Goal: Task Accomplishment & Management: Complete application form

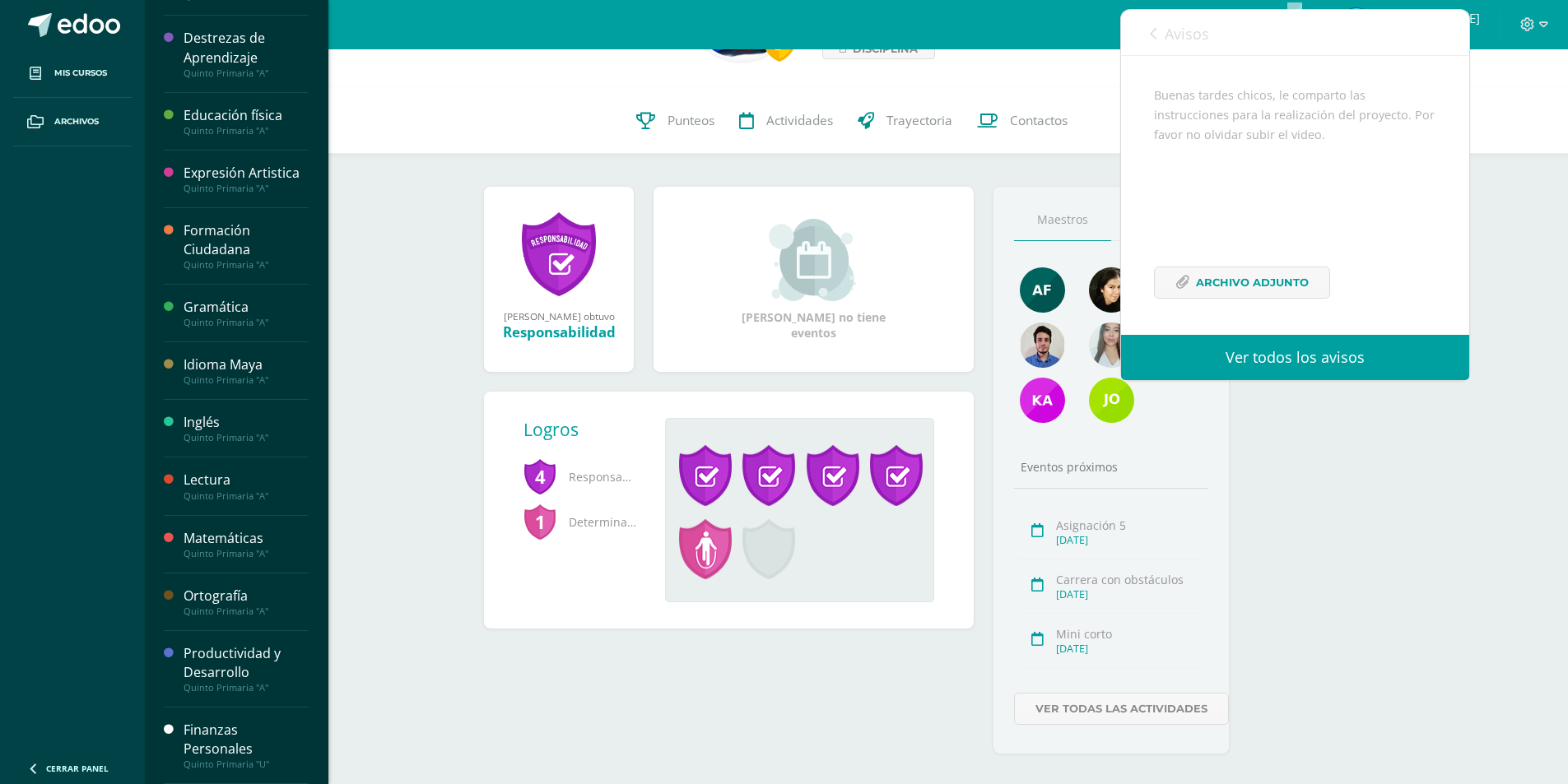
scroll to position [146, 0]
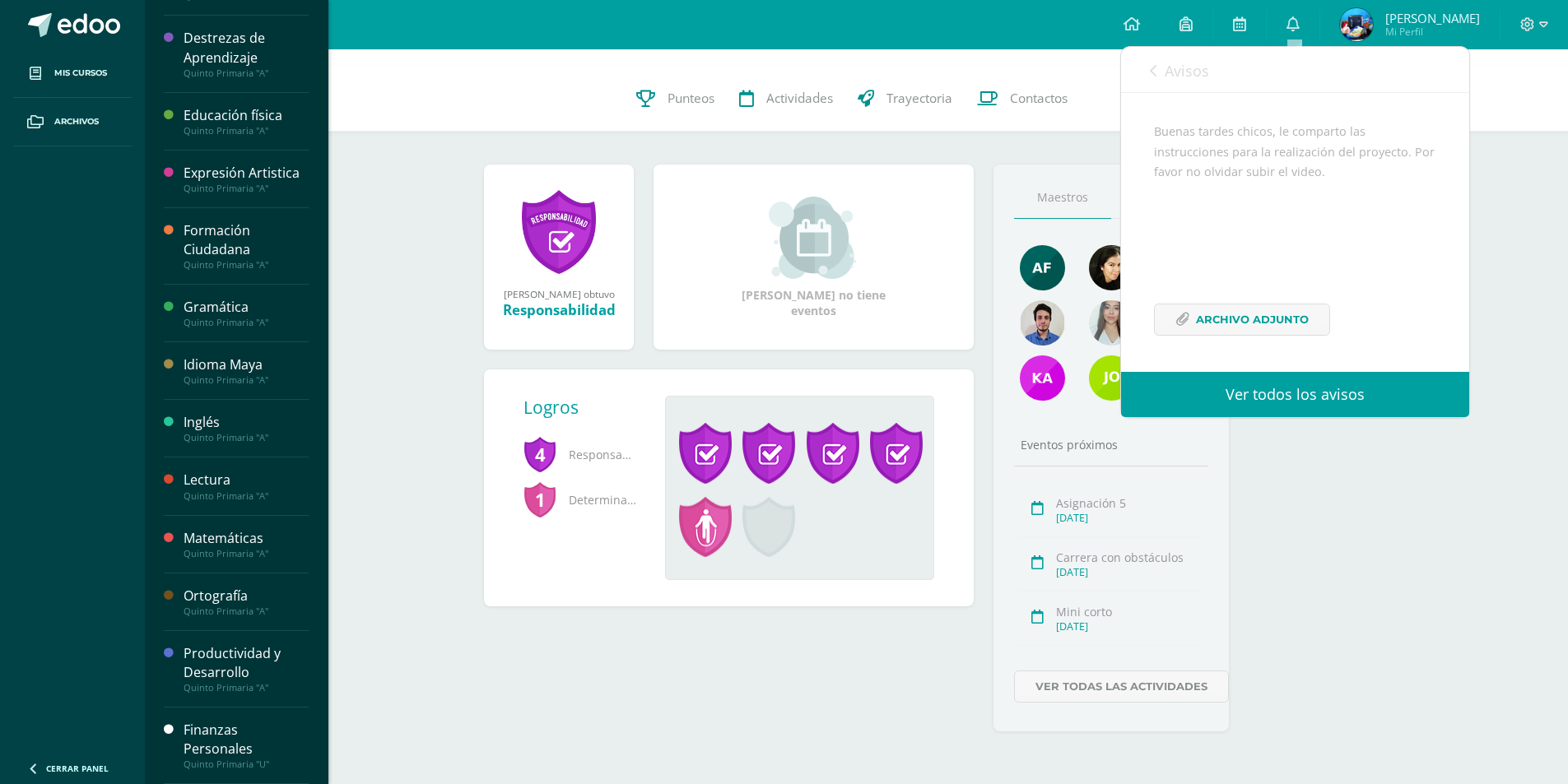
click at [207, 732] on div "Finanzas Personales" at bounding box center [246, 740] width 125 height 38
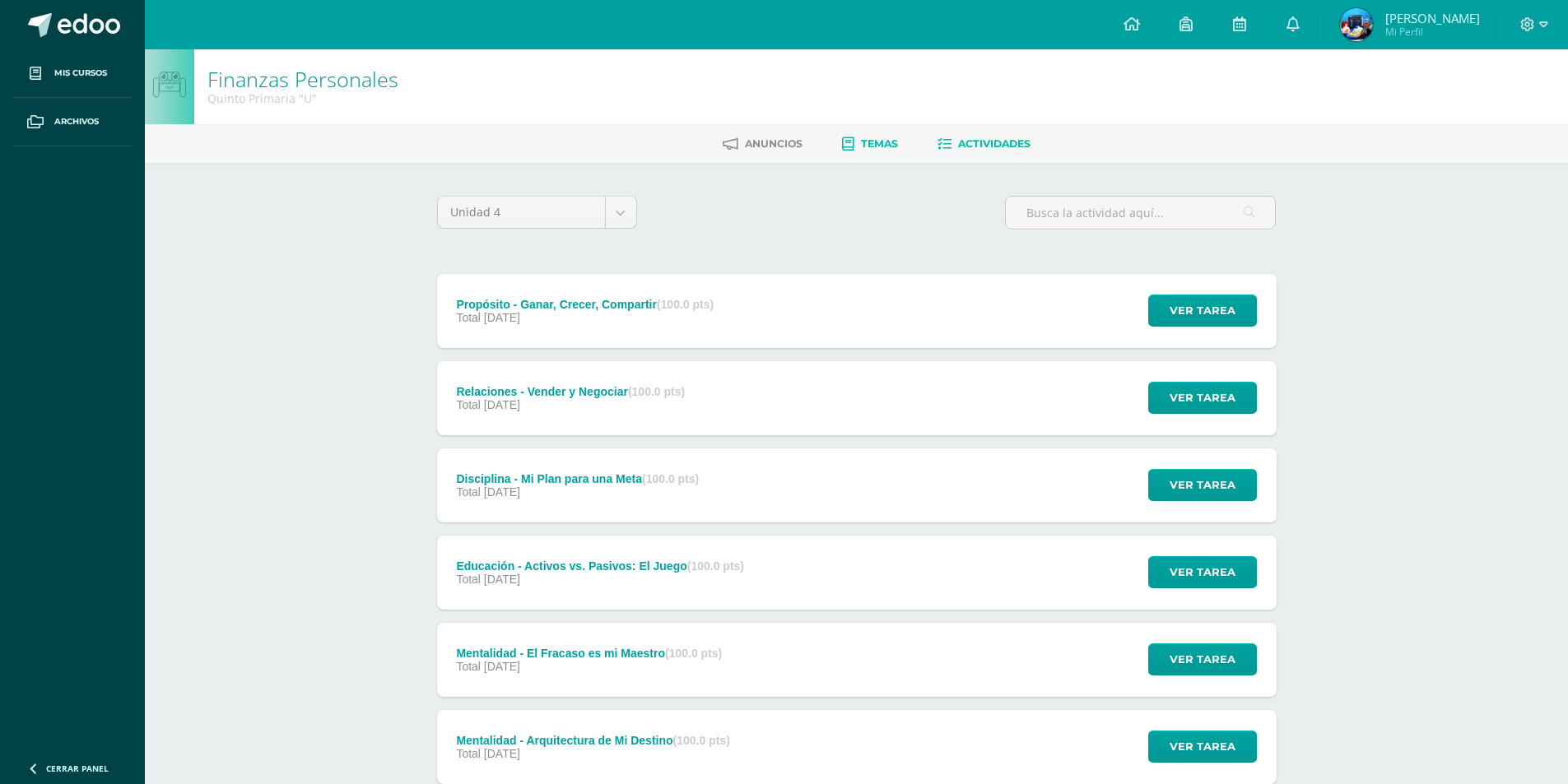
click at [871, 131] on link "Temas" at bounding box center [870, 144] width 56 height 26
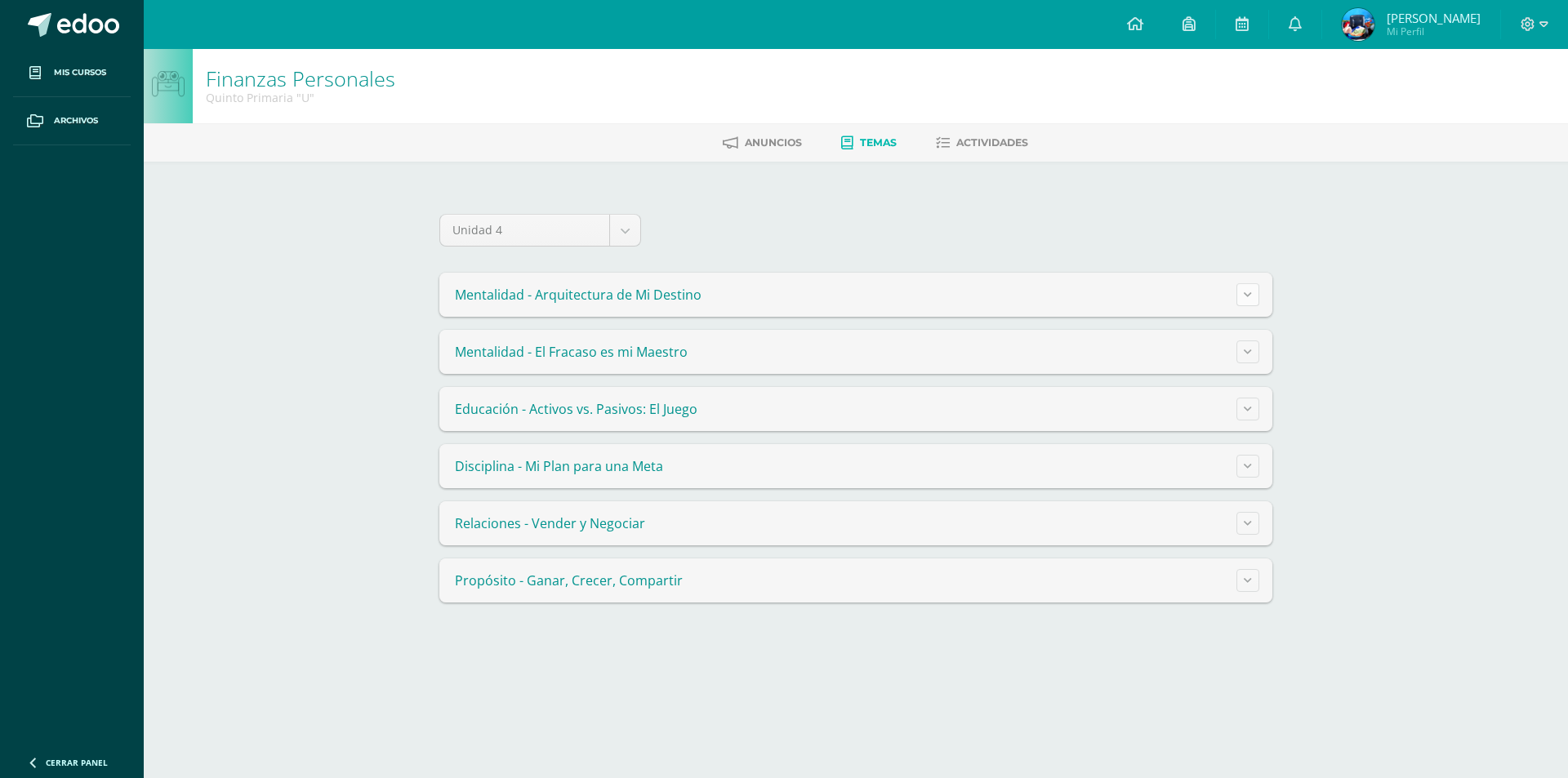
click at [1255, 298] on button at bounding box center [1248, 295] width 23 height 23
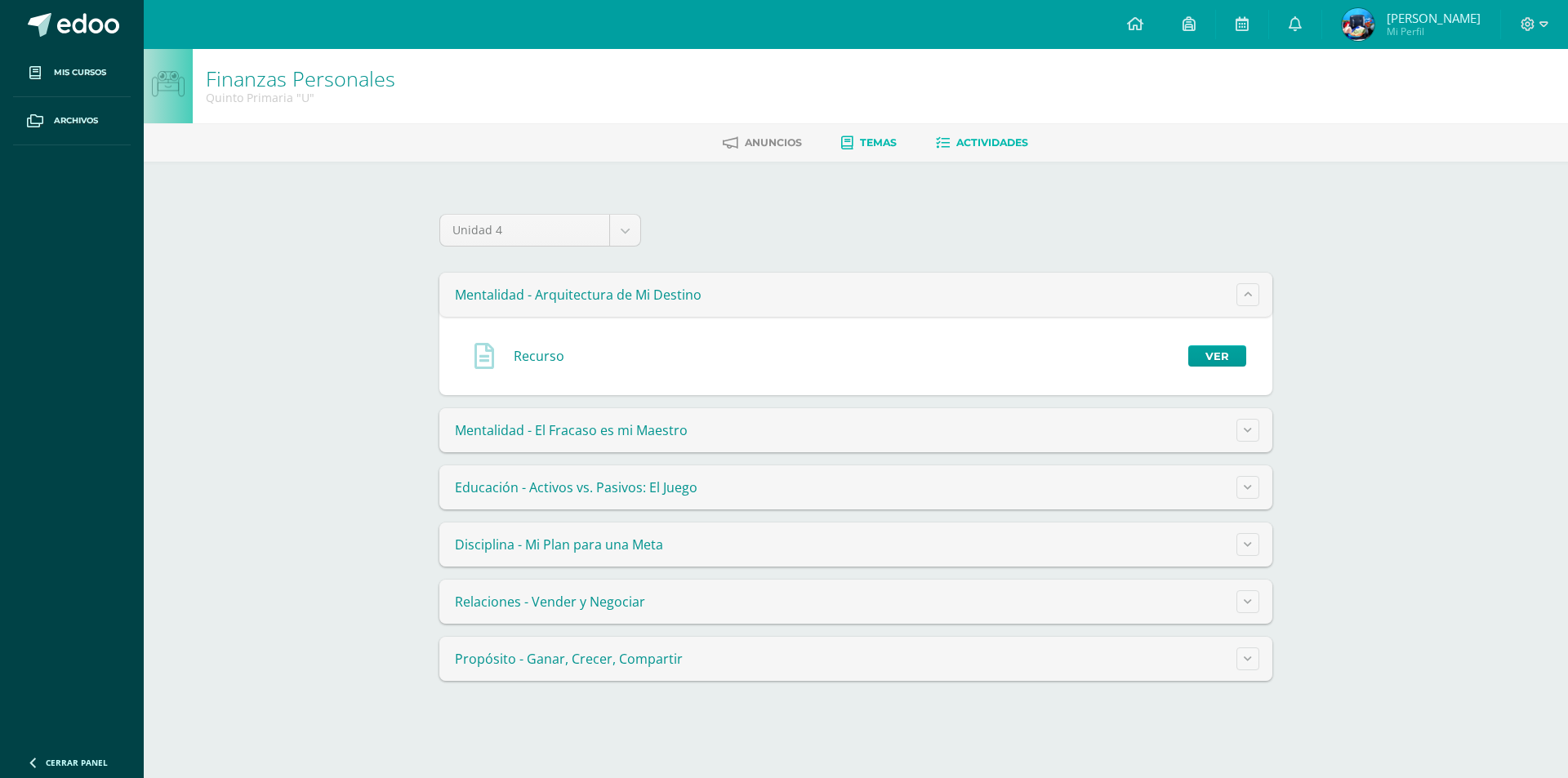
click at [991, 143] on span "Actividades" at bounding box center [992, 142] width 72 height 12
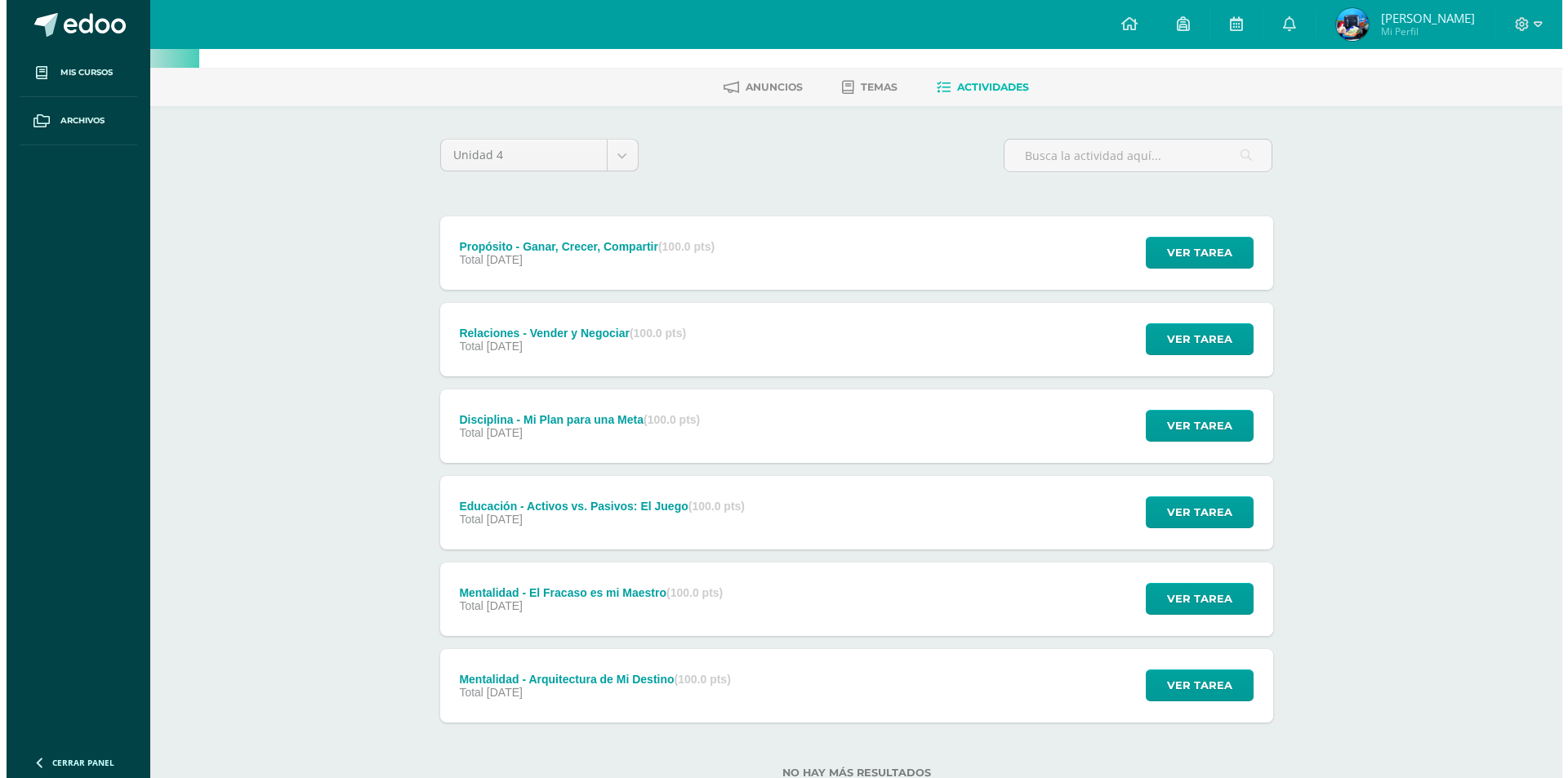
scroll to position [109, 0]
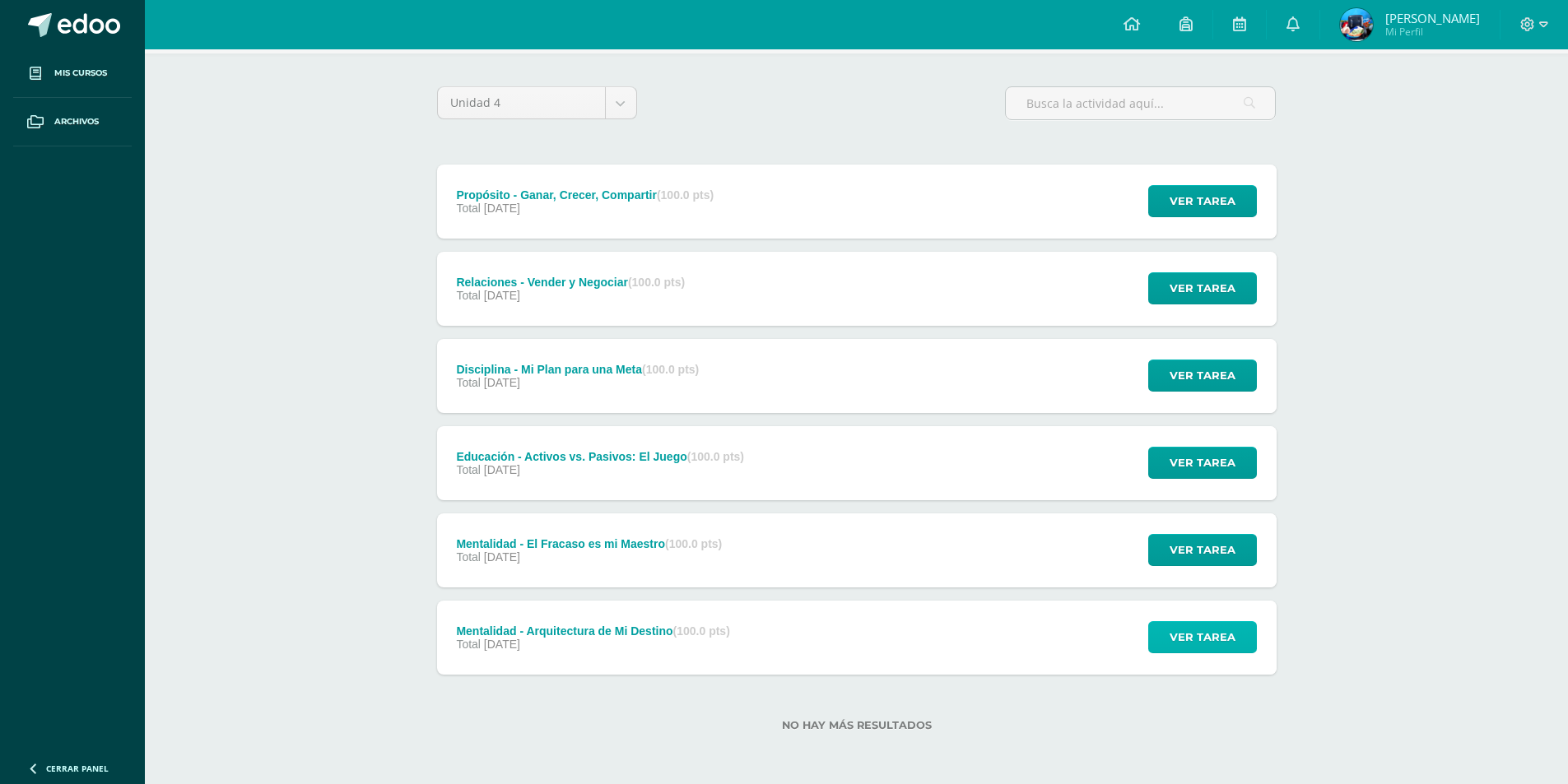
click at [1186, 630] on span "Ver tarea" at bounding box center [1202, 637] width 66 height 31
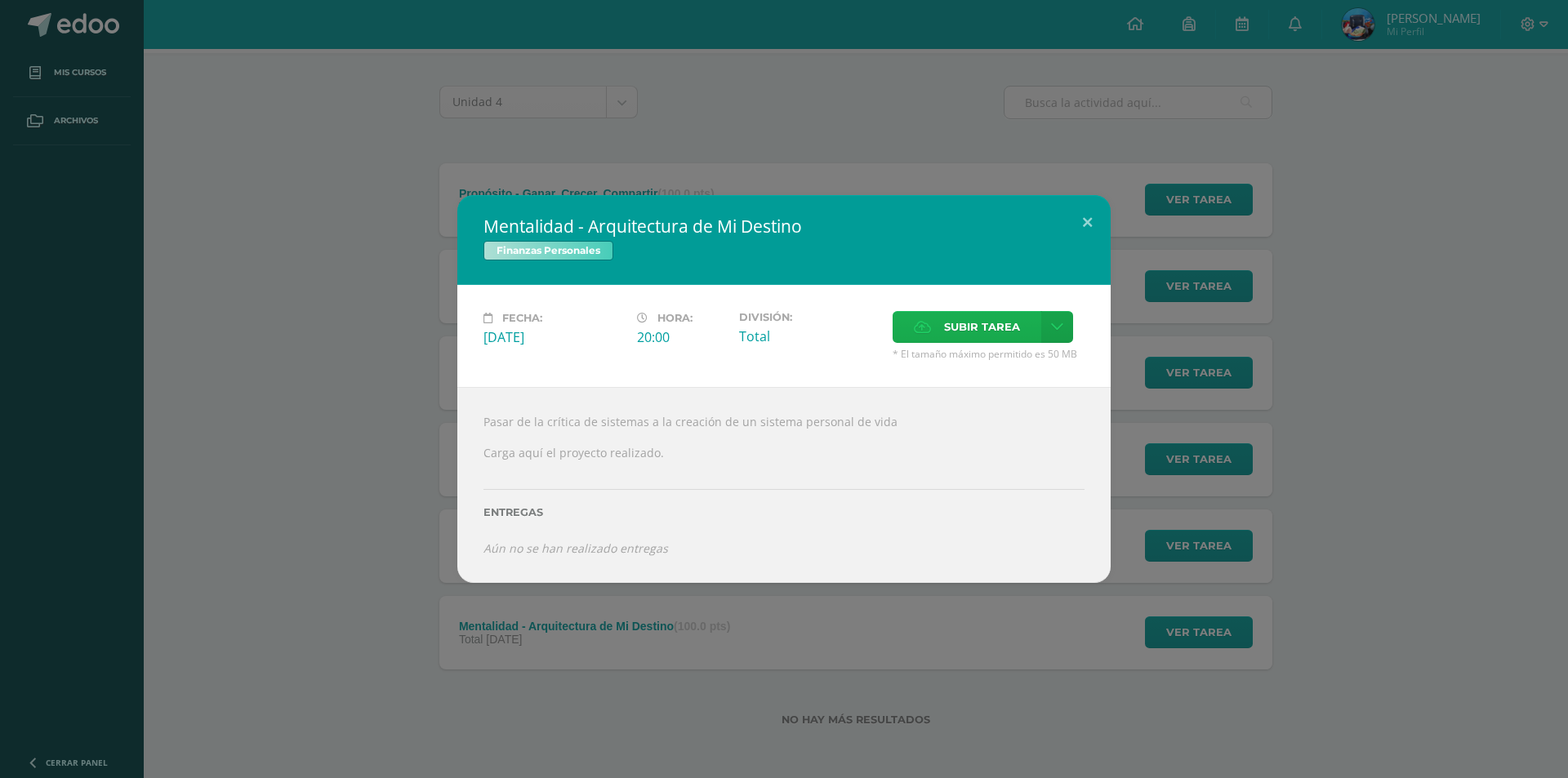
click at [998, 328] on span "Subir tarea" at bounding box center [982, 327] width 76 height 30
click at [0, 0] on input "Subir tarea" at bounding box center [0, 0] width 0 height 0
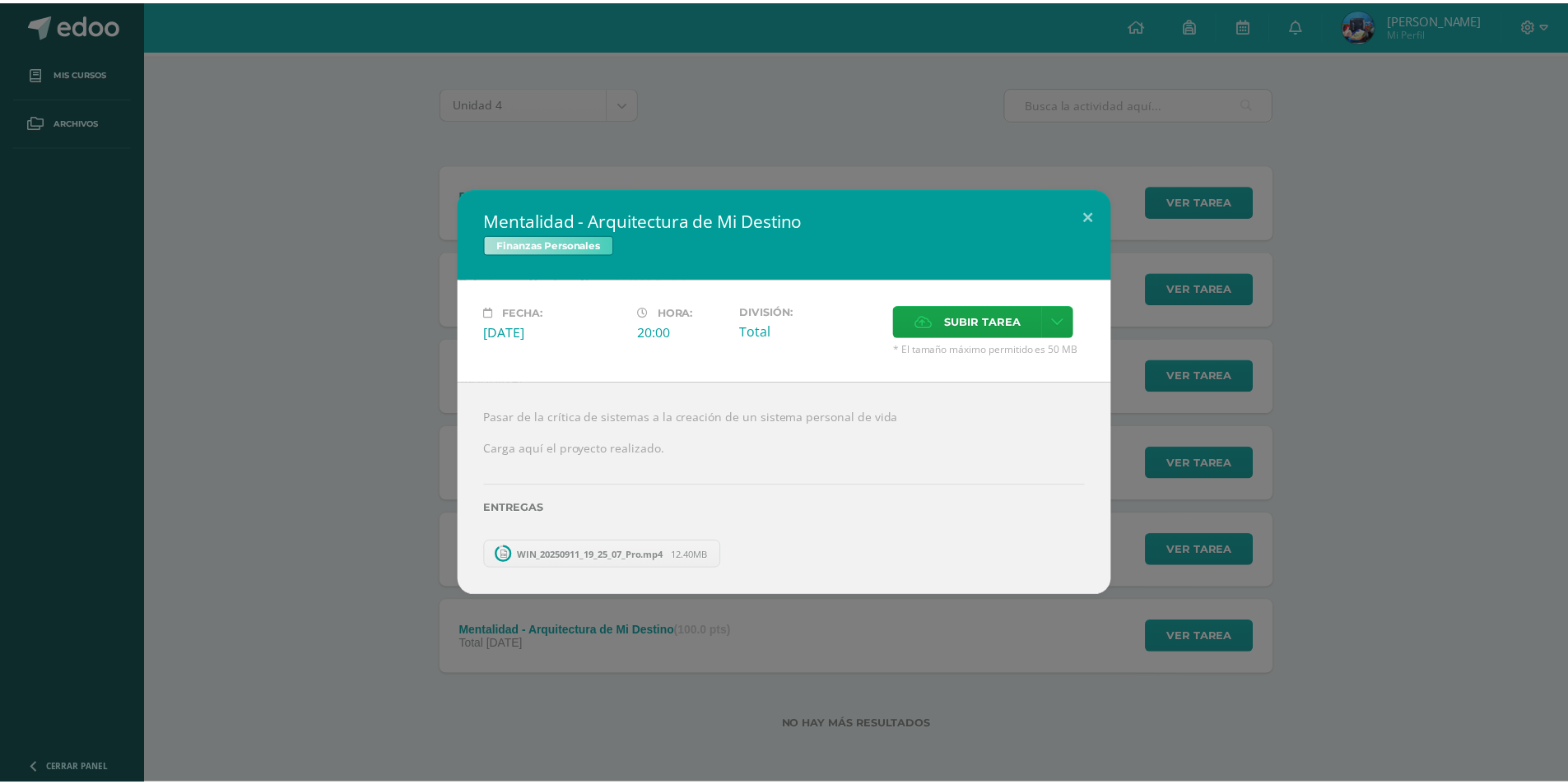
scroll to position [22, 0]
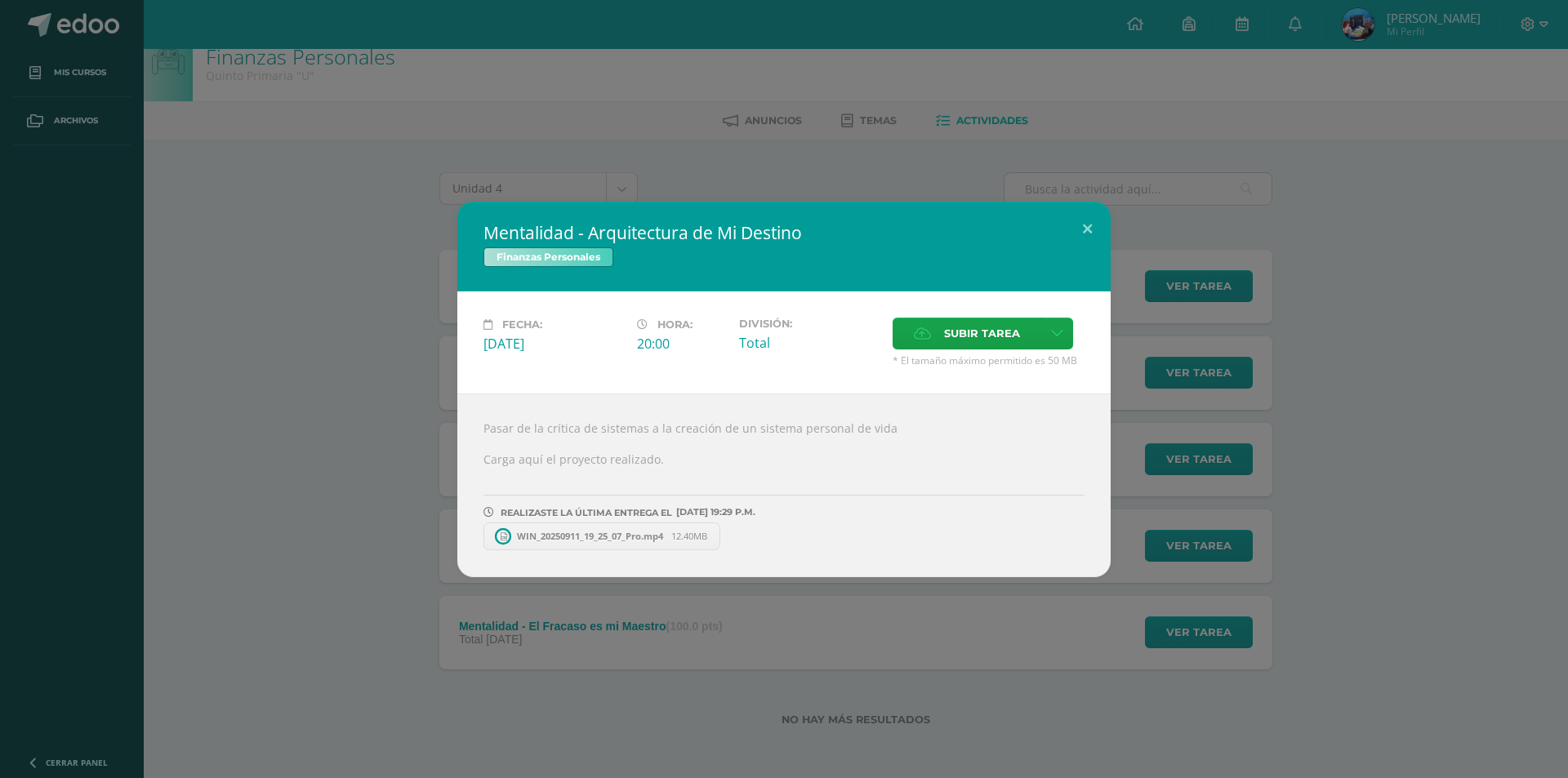
click at [713, 539] on link "WIN_20250911_19_25_07_Pro.mp4 12.40MB" at bounding box center [601, 536] width 237 height 28
drag, startPoint x: 516, startPoint y: 515, endPoint x: 766, endPoint y: 535, distance: 250.8
click at [776, 539] on div "REALIZASTE LA ÚLTIMA ENTREGA EL 11 DE septiembre A LAS 19:29 P.M. WIN_20250911_…" at bounding box center [784, 515] width 601 height 70
click at [752, 528] on div "WIN_20250911_19_25_07_Pro.mp4 12.40MB" at bounding box center [784, 534] width 601 height 32
drag, startPoint x: 952, startPoint y: 523, endPoint x: 976, endPoint y: 552, distance: 37.6
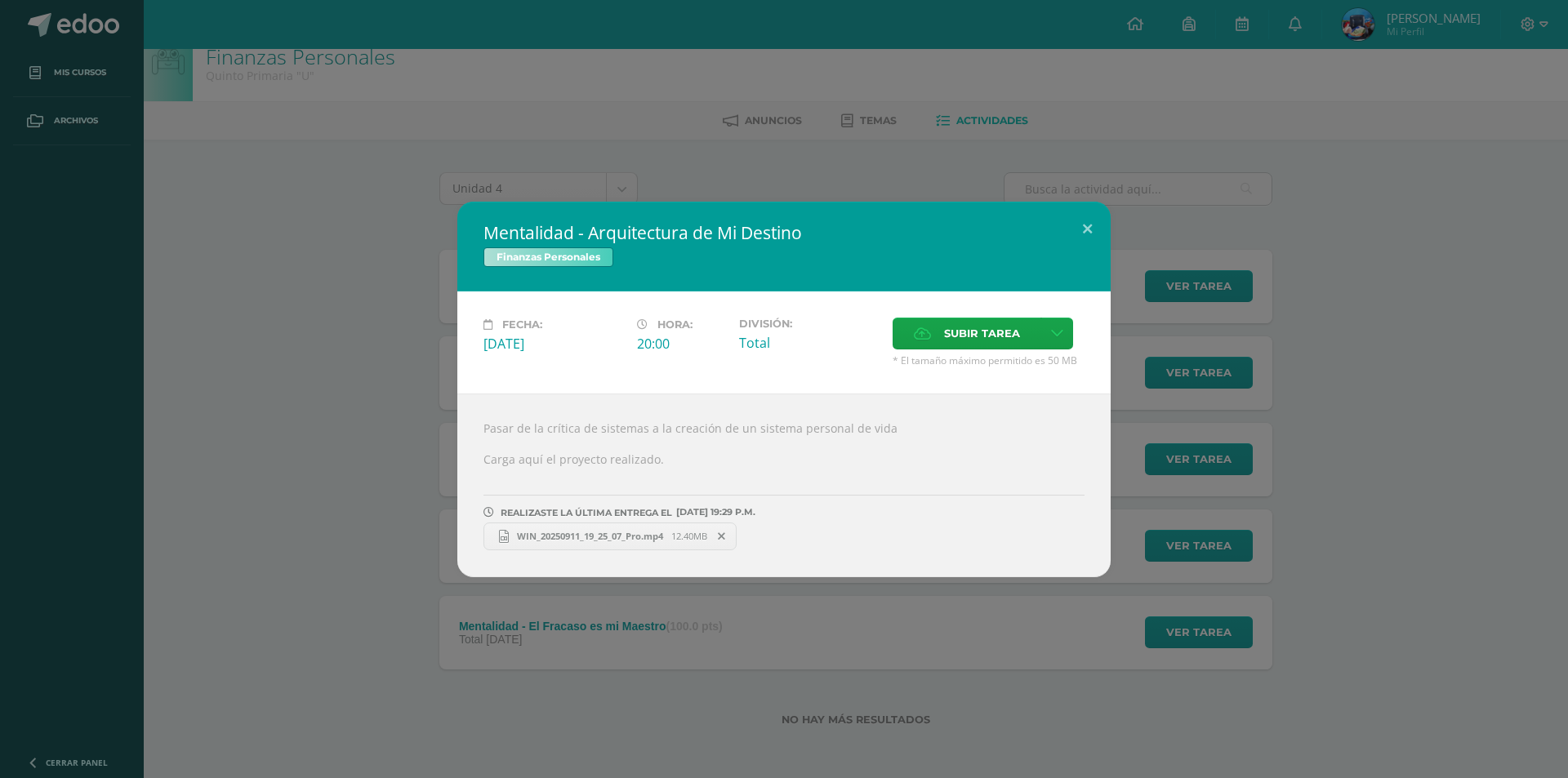
click at [963, 542] on div "WIN_20250911_19_25_07_Pro.mp4 12.40MB" at bounding box center [784, 534] width 601 height 32
click at [981, 581] on div "Mentalidad - Arquitectura de Mi Destino Finanzas Personales Fecha: Domingo 26 d…" at bounding box center [784, 389] width 1568 height 778
